Goal: Transaction & Acquisition: Subscribe to service/newsletter

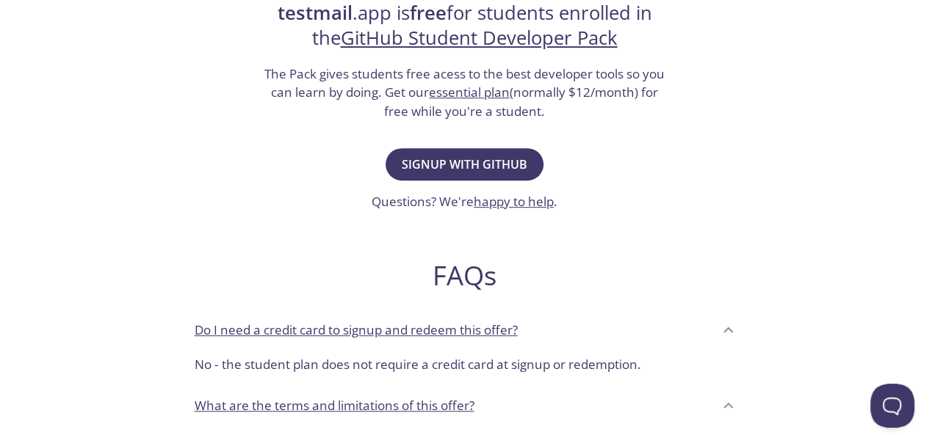
scroll to position [319, 0]
click at [455, 167] on span "Signup with GitHub" at bounding box center [465, 163] width 126 height 21
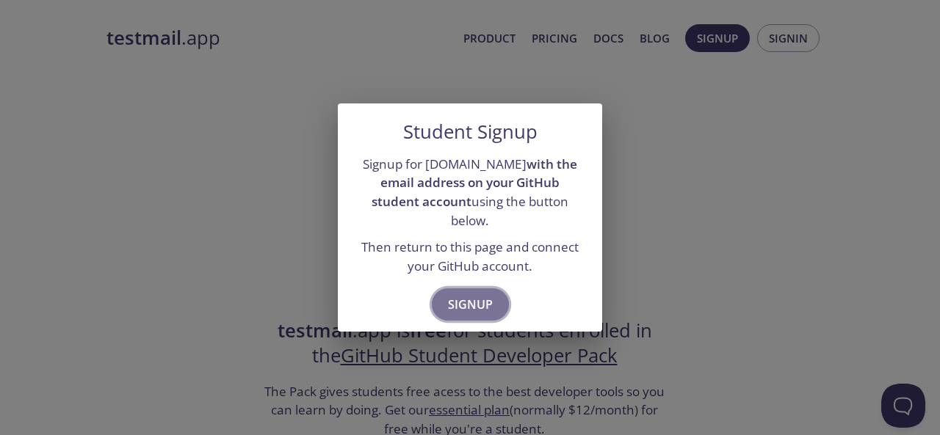
click at [488, 305] on span "Signup" at bounding box center [470, 304] width 45 height 21
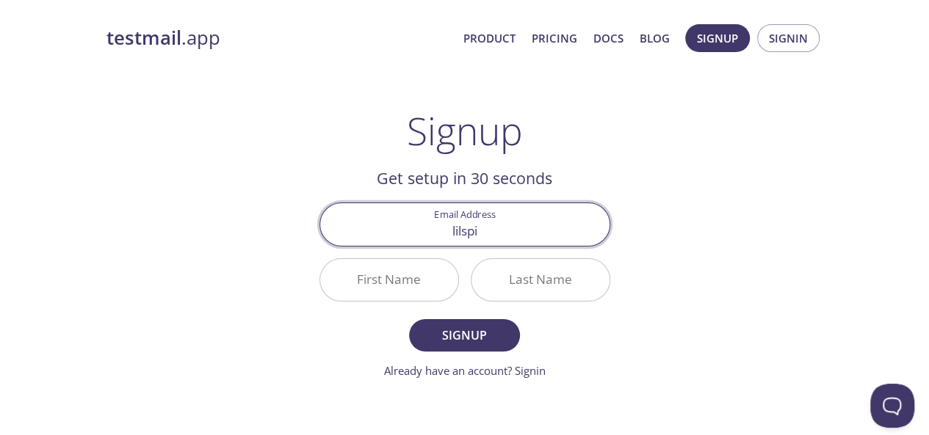
type input "[EMAIL_ADDRESS][DOMAIN_NAME]"
click at [402, 275] on input "First Name" at bounding box center [389, 280] width 138 height 42
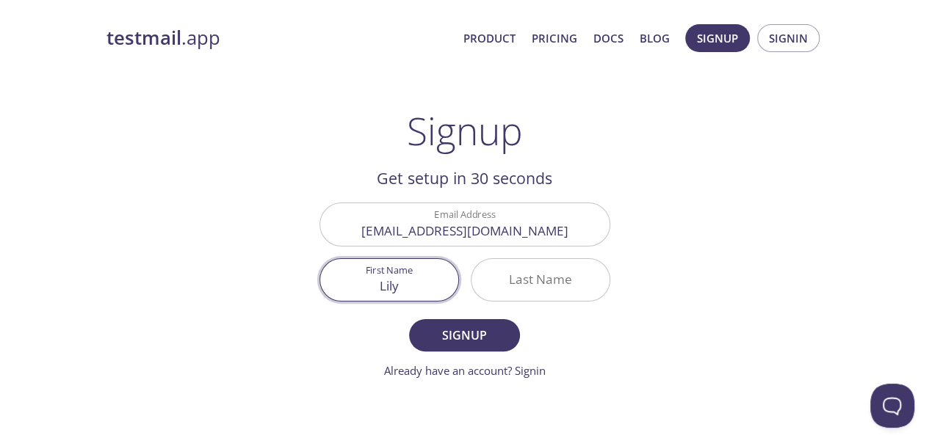
click at [410, 277] on input "Lily" at bounding box center [389, 280] width 138 height 42
type input "Lily"
click at [504, 283] on input "Last Name" at bounding box center [540, 280] width 138 height 42
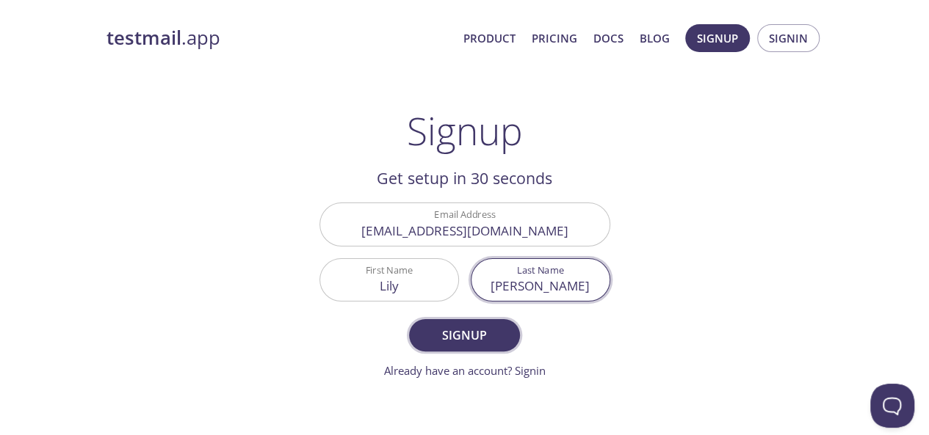
type input "[PERSON_NAME]"
click at [465, 330] on span "Signup" at bounding box center [464, 335] width 78 height 21
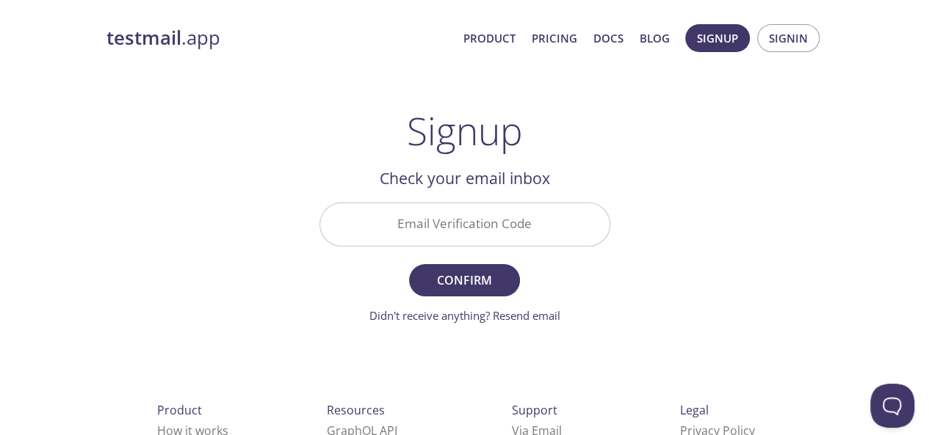
click at [400, 223] on input "Email Verification Code" at bounding box center [464, 224] width 289 height 42
paste input "FEL474E"
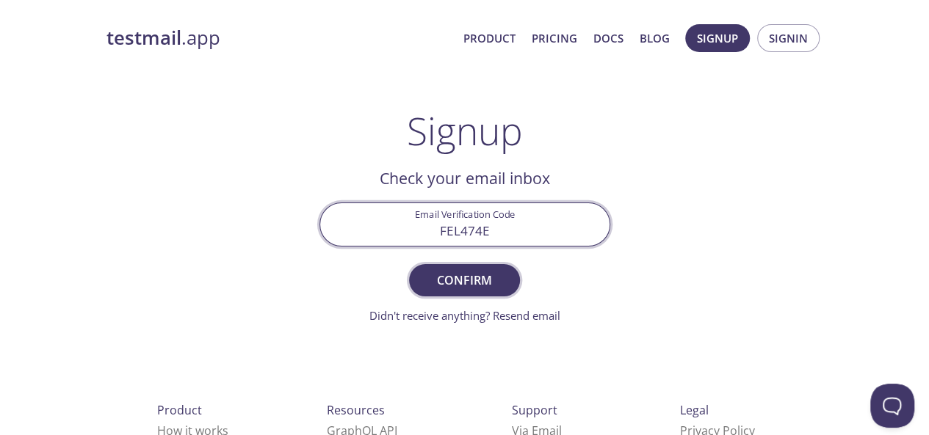
type input "FEL474E"
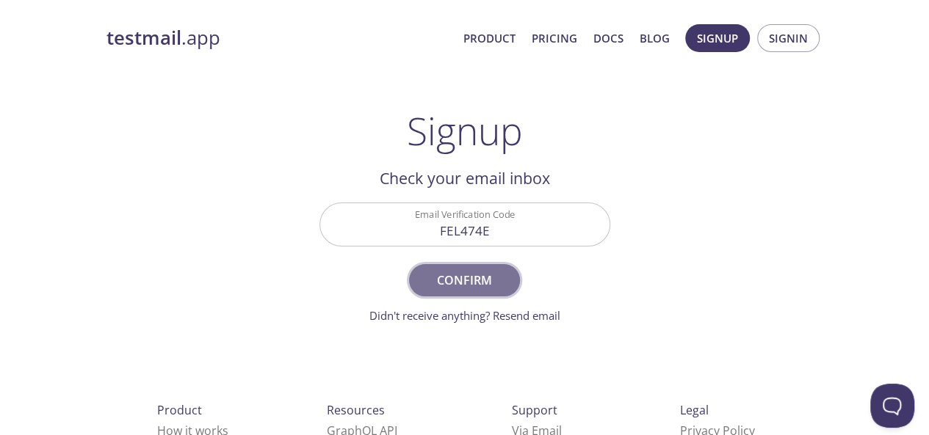
click at [470, 280] on span "Confirm" at bounding box center [464, 280] width 78 height 21
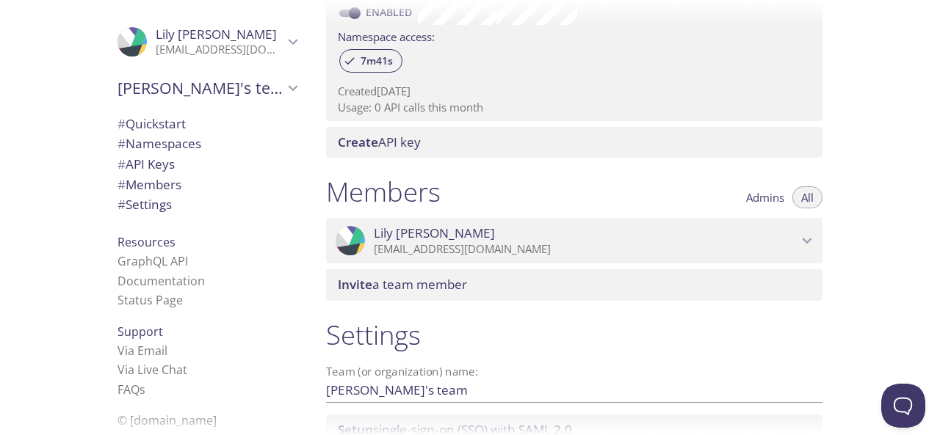
scroll to position [608, 0]
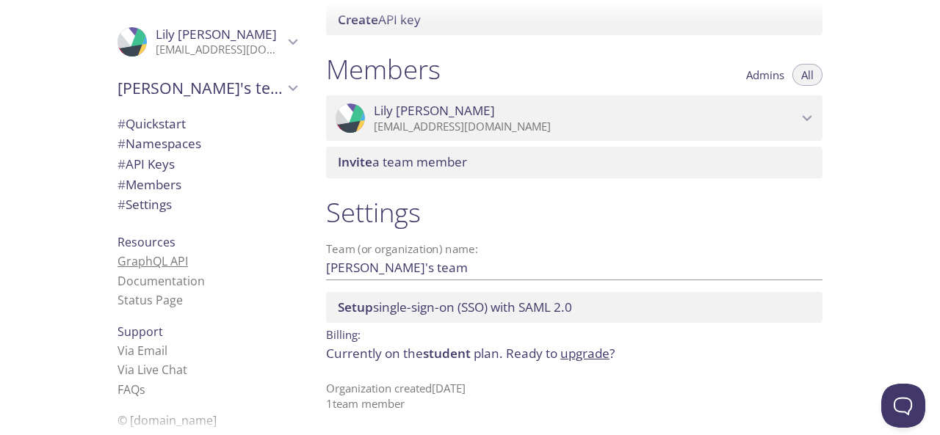
click at [153, 259] on link "GraphQL API" at bounding box center [152, 261] width 70 height 16
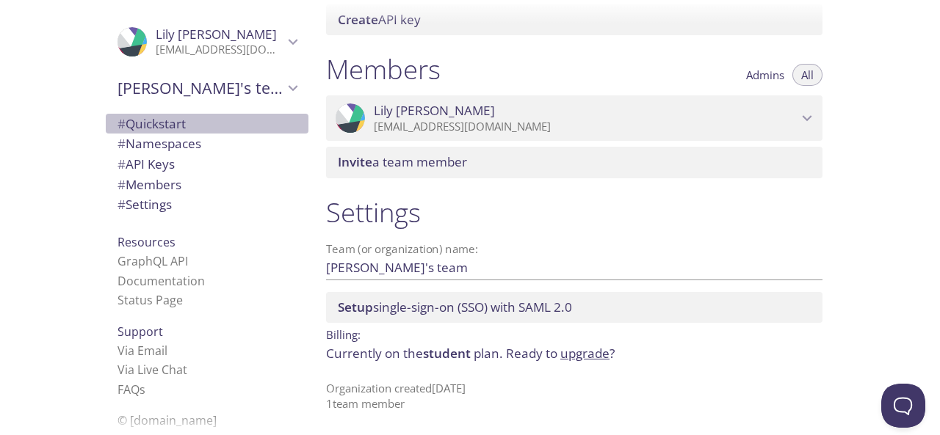
click at [170, 122] on span "# Quickstart" at bounding box center [151, 123] width 68 height 17
